Goal: Transaction & Acquisition: Purchase product/service

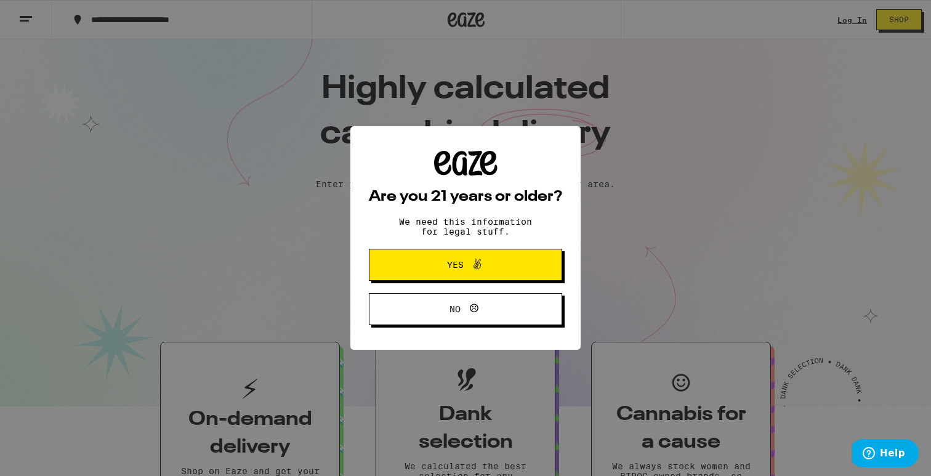
click at [219, 82] on div "Are you 21 years or older? We need this information for legal stuff. Yes No" at bounding box center [465, 238] width 931 height 476
click at [451, 262] on span "Yes" at bounding box center [455, 264] width 17 height 9
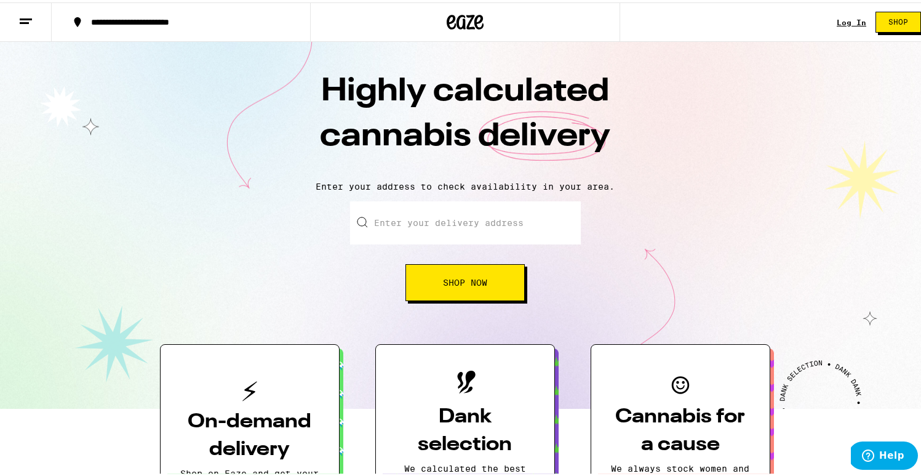
click at [36, 17] on button at bounding box center [26, 20] width 52 height 39
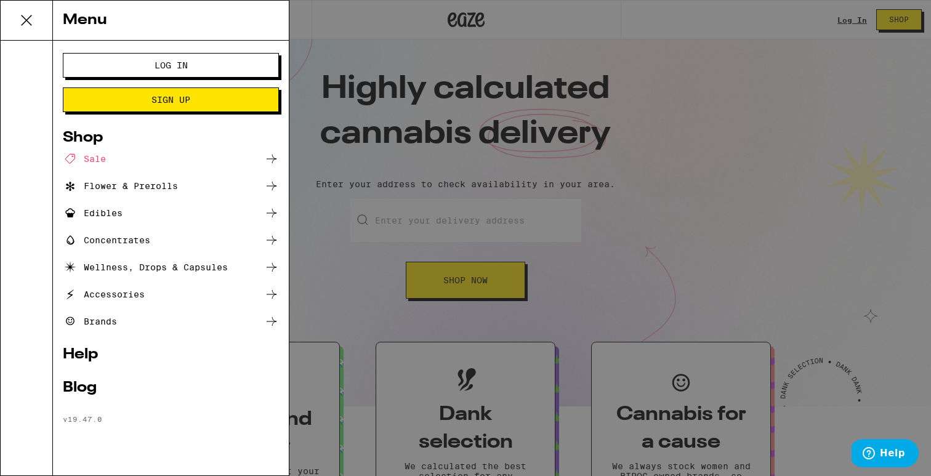
click at [97, 159] on div "Sale" at bounding box center [84, 158] width 43 height 15
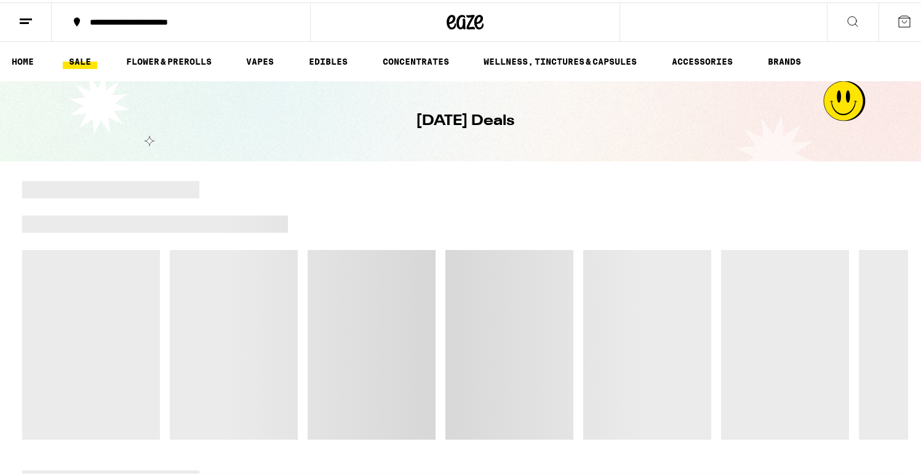
click at [387, 214] on div at bounding box center [598, 221] width 620 height 17
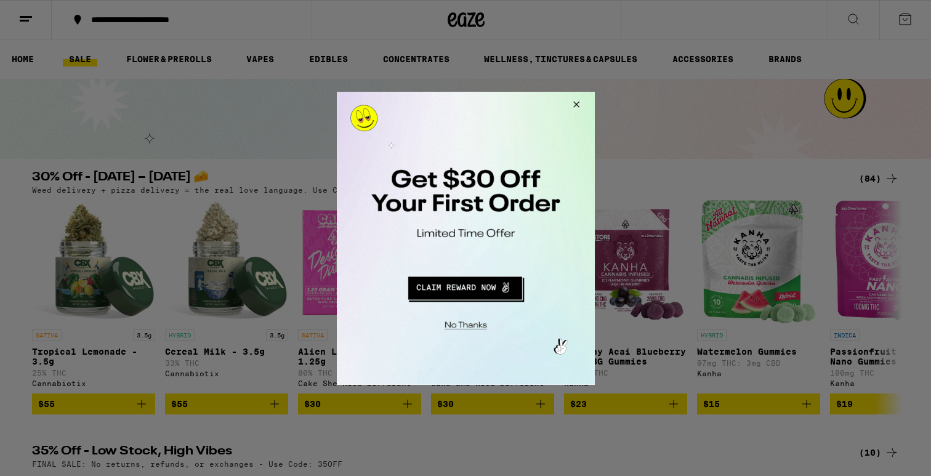
click at [582, 92] on iframe "Modal Overlay Box Frame" at bounding box center [466, 238] width 258 height 293
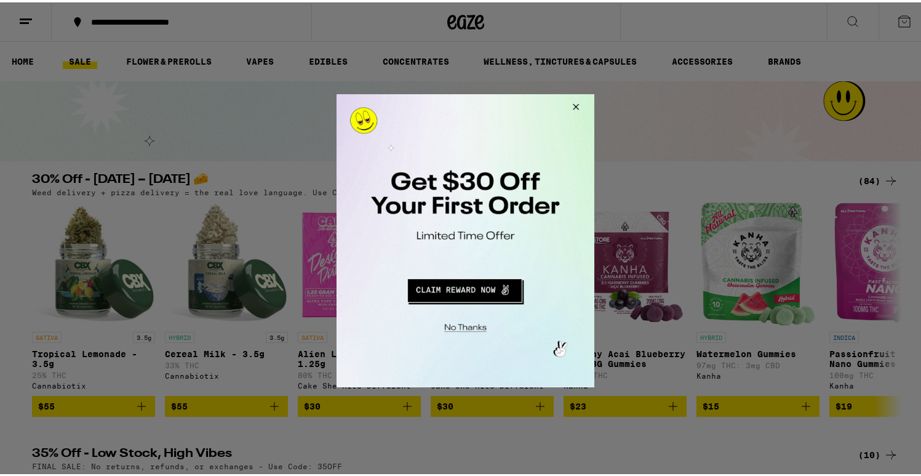
drag, startPoint x: 580, startPoint y: 103, endPoint x: 931, endPoint y: 188, distance: 361.7
click at [580, 103] on button "Close Modal" at bounding box center [573, 109] width 33 height 30
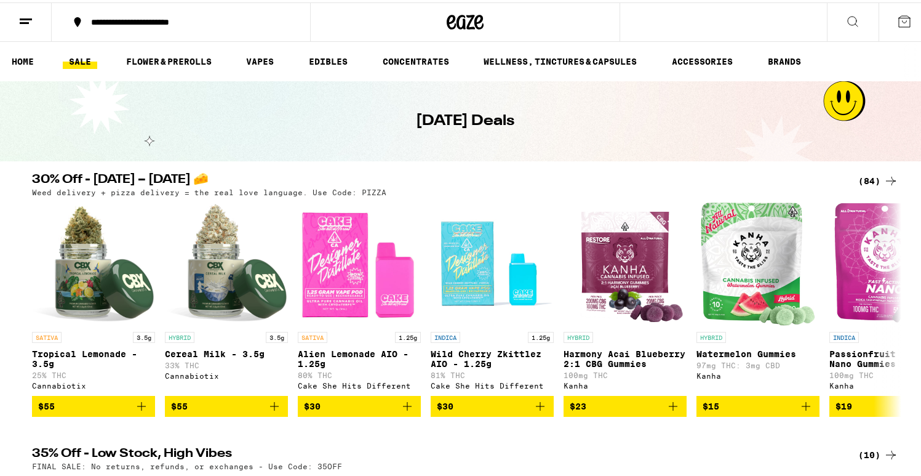
click at [848, 19] on icon at bounding box center [853, 19] width 15 height 15
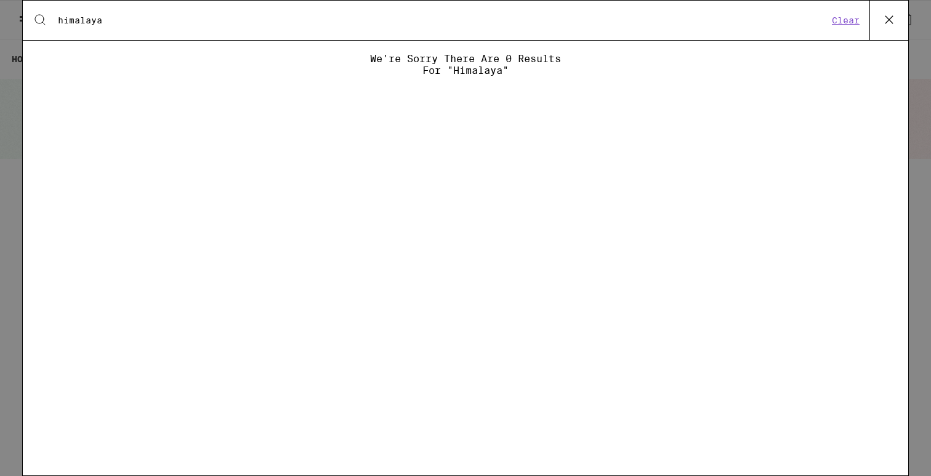
type input "himalaya"
